Goal: Entertainment & Leisure: Consume media (video, audio)

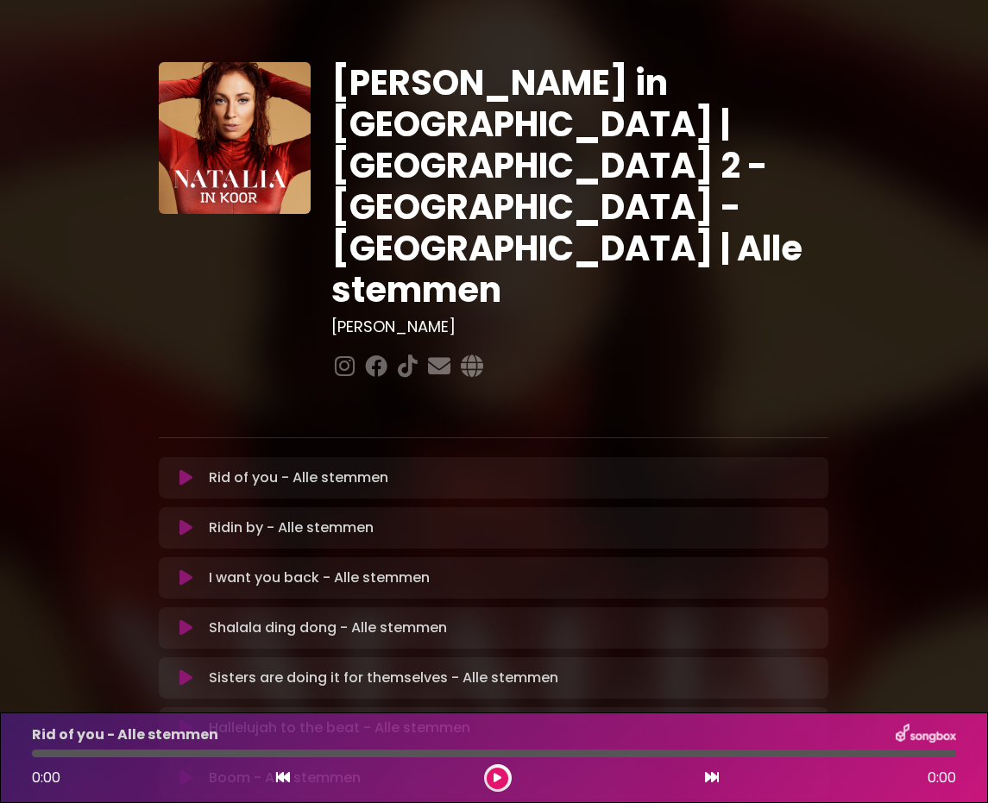
click at [186, 469] on icon at bounding box center [185, 477] width 13 height 17
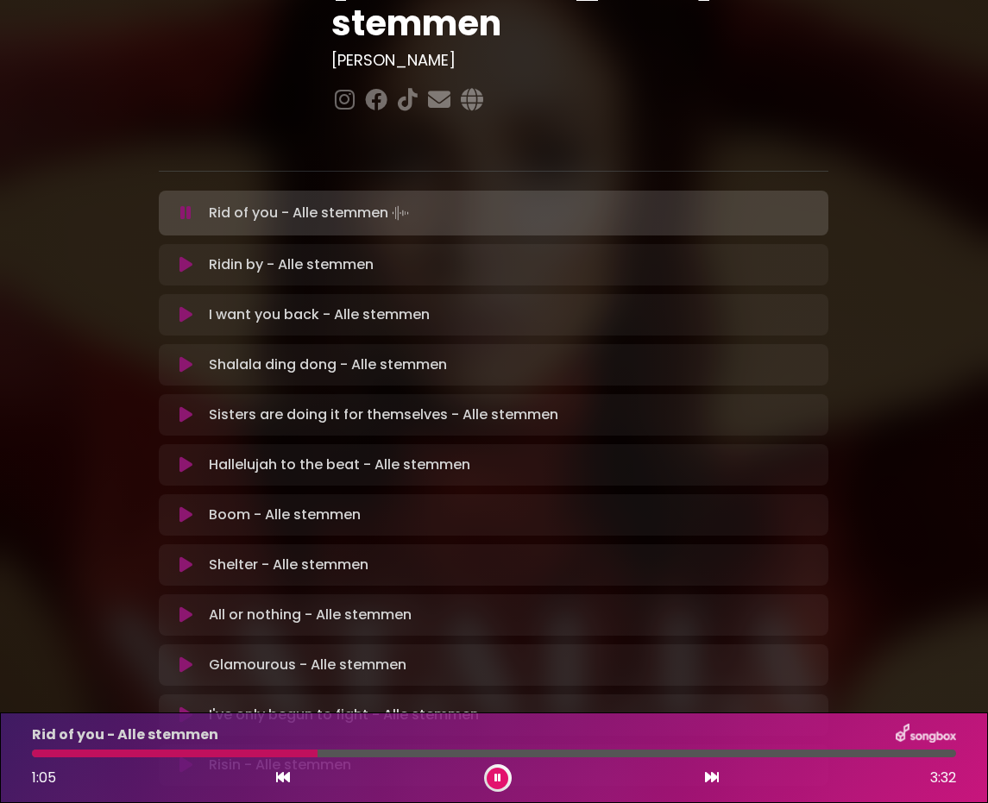
scroll to position [261, 0]
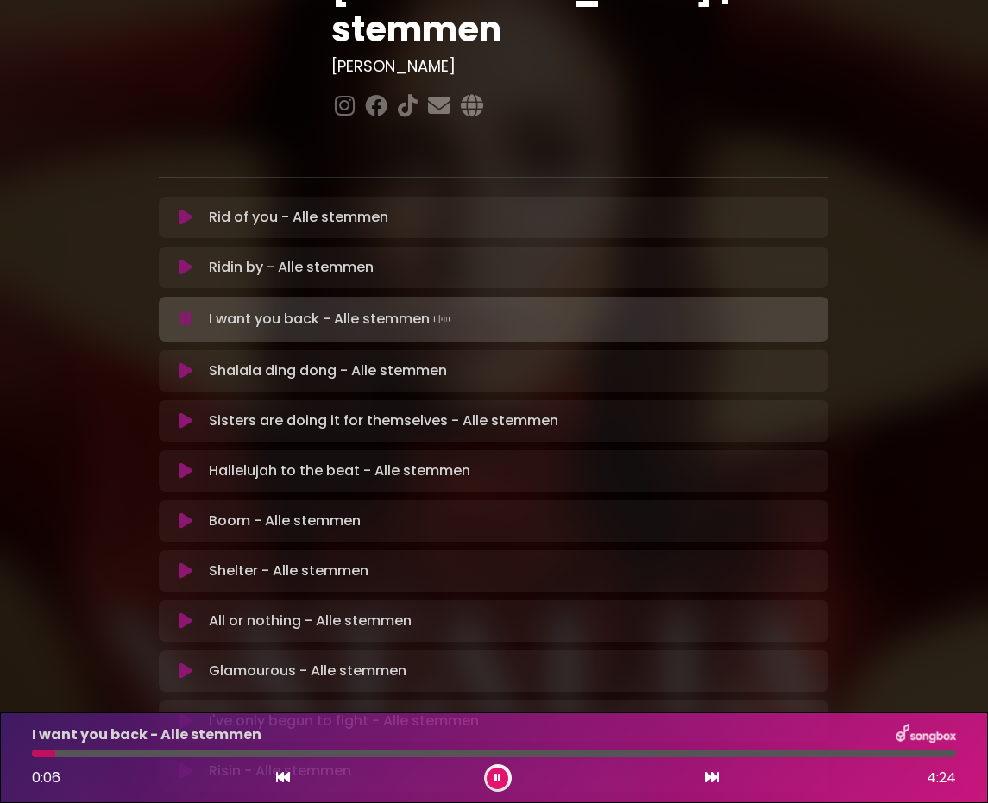
click at [183, 755] on div at bounding box center [494, 754] width 924 height 8
click at [224, 756] on div at bounding box center [494, 754] width 924 height 8
click at [214, 753] on div at bounding box center [130, 754] width 196 height 8
click at [312, 756] on div at bounding box center [241, 754] width 419 height 8
click at [337, 757] on div at bounding box center [494, 754] width 924 height 8
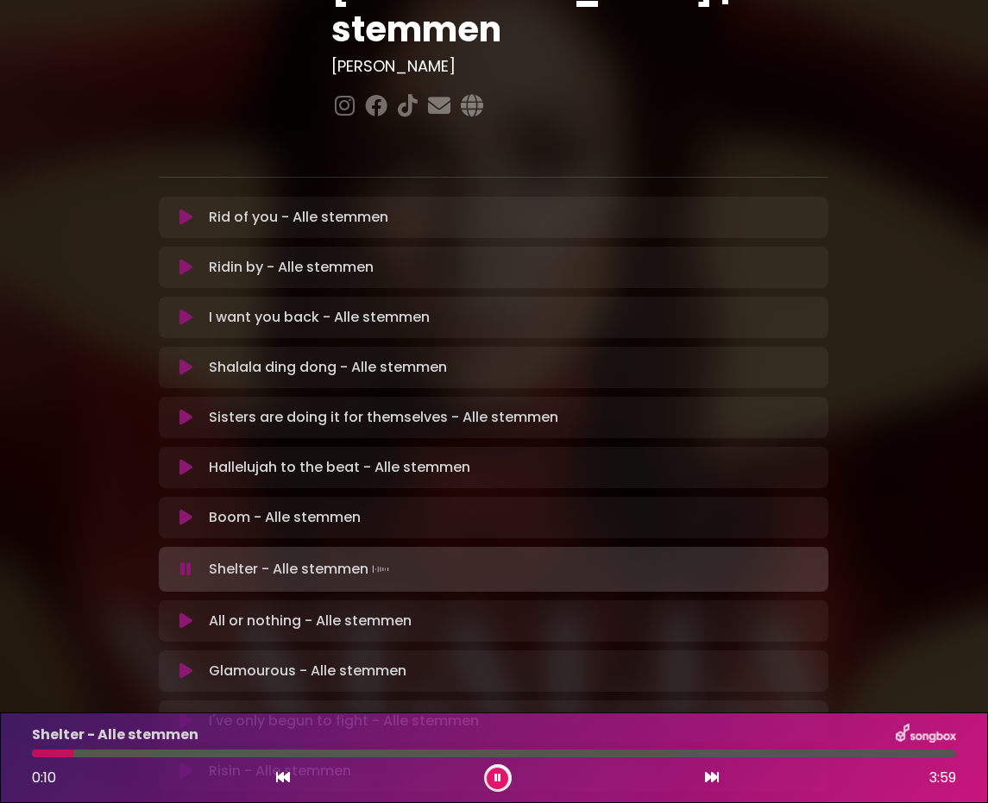
click at [148, 755] on div at bounding box center [494, 754] width 924 height 8
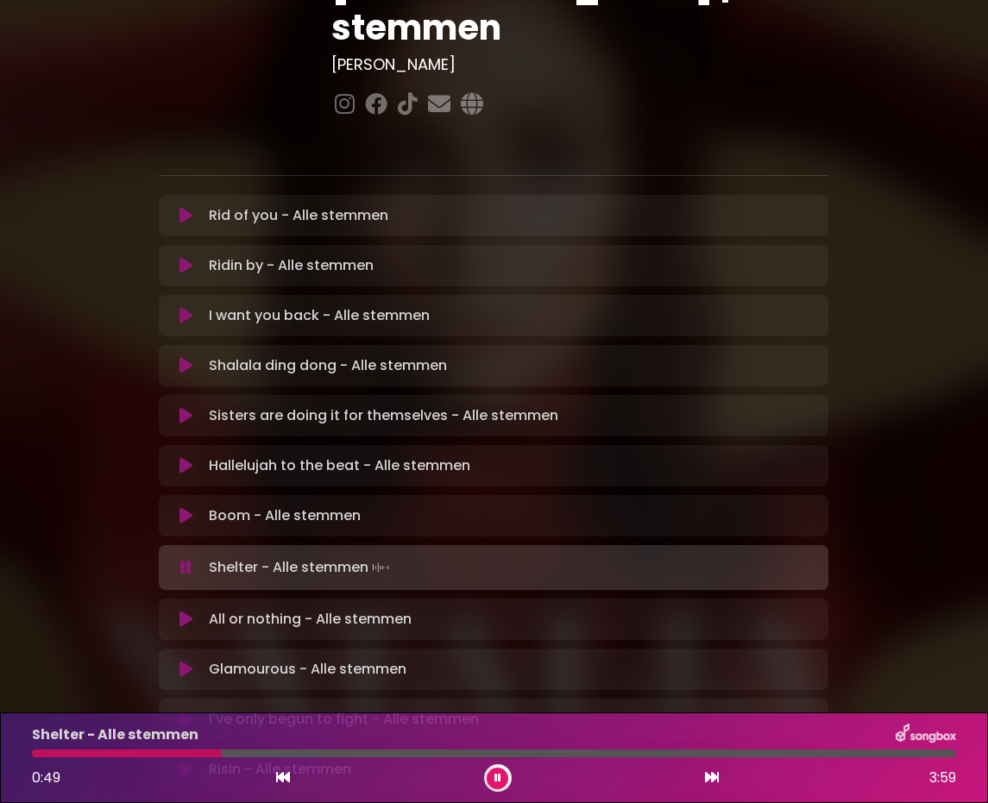
scroll to position [268, 0]
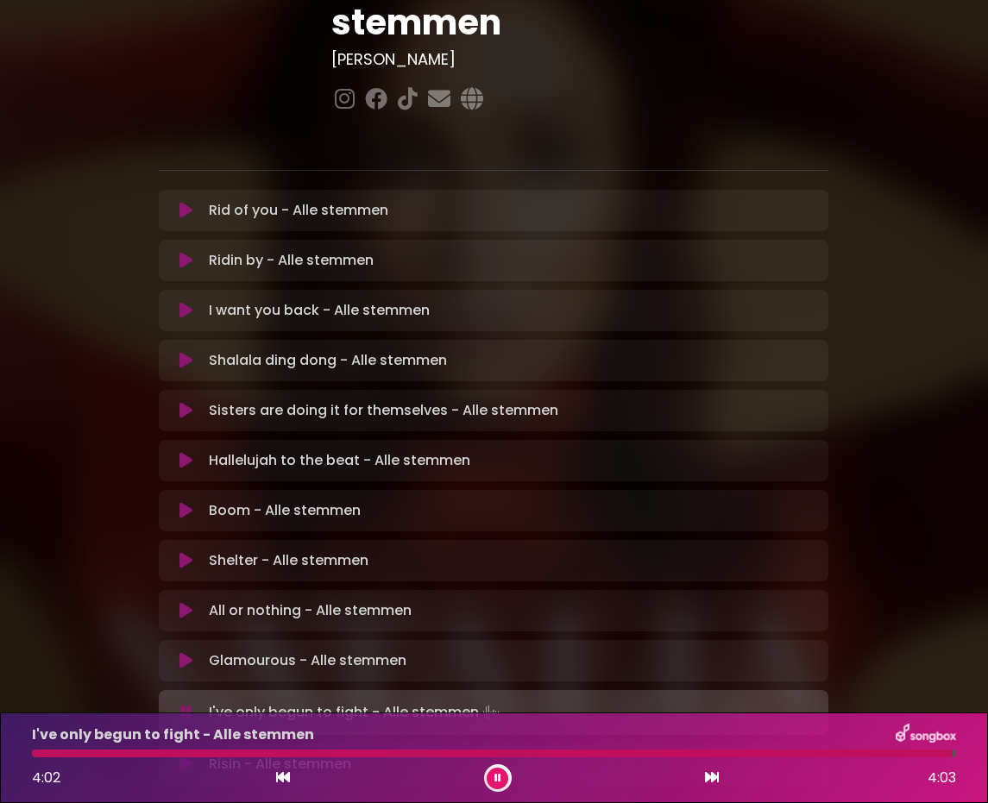
click at [501, 778] on icon at bounding box center [497, 778] width 7 height 10
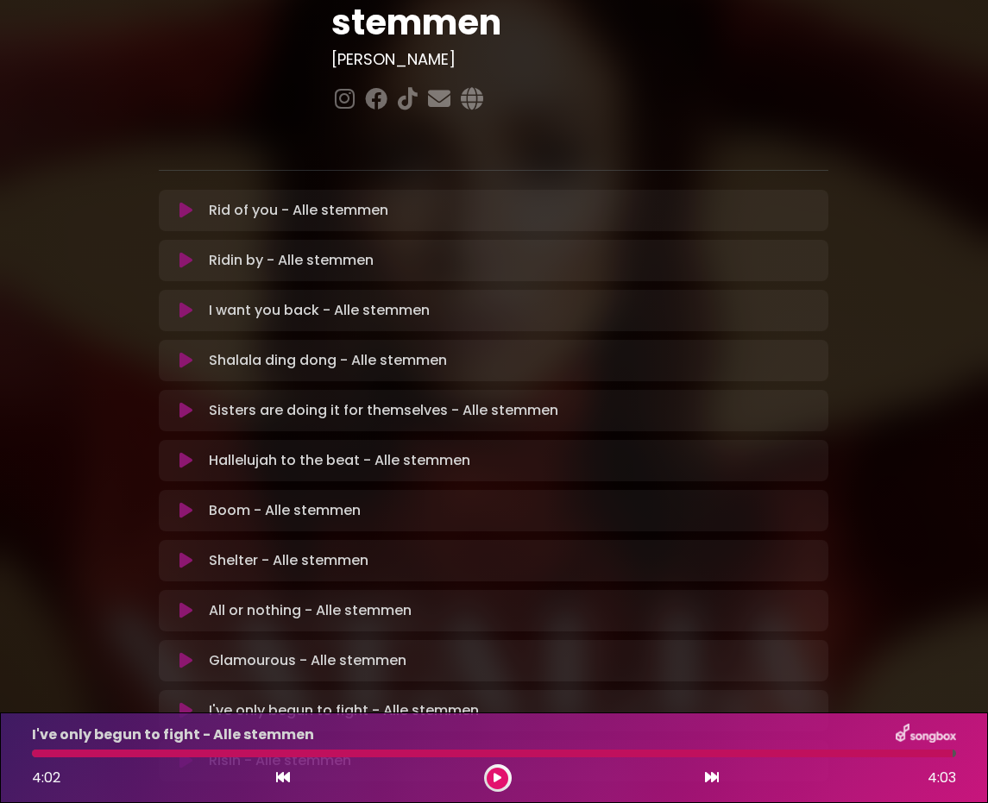
click at [557, 756] on div at bounding box center [492, 754] width 921 height 8
click at [558, 755] on div at bounding box center [492, 754] width 921 height 8
click at [559, 753] on div at bounding box center [492, 754] width 921 height 8
click at [561, 753] on div at bounding box center [492, 754] width 921 height 8
click at [501, 778] on button at bounding box center [498, 779] width 22 height 22
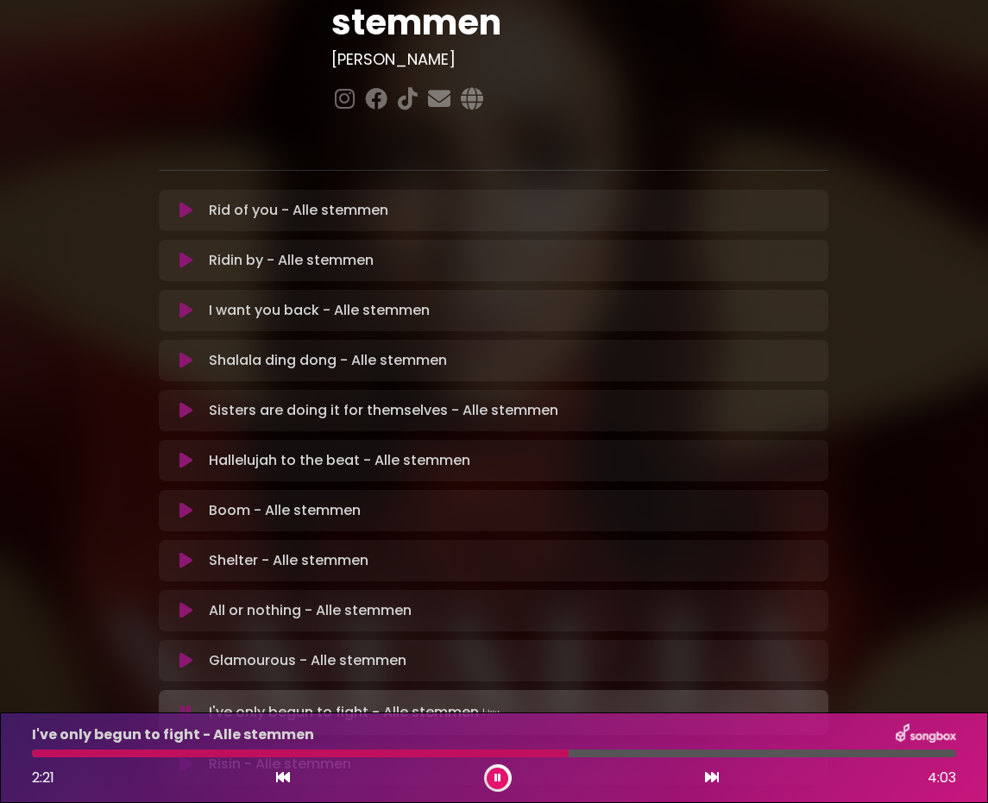
click at [658, 753] on div at bounding box center [494, 754] width 924 height 8
click at [729, 755] on div at bounding box center [494, 754] width 924 height 8
click at [185, 756] on icon at bounding box center [185, 764] width 13 height 17
